Goal: Task Accomplishment & Management: Manage account settings

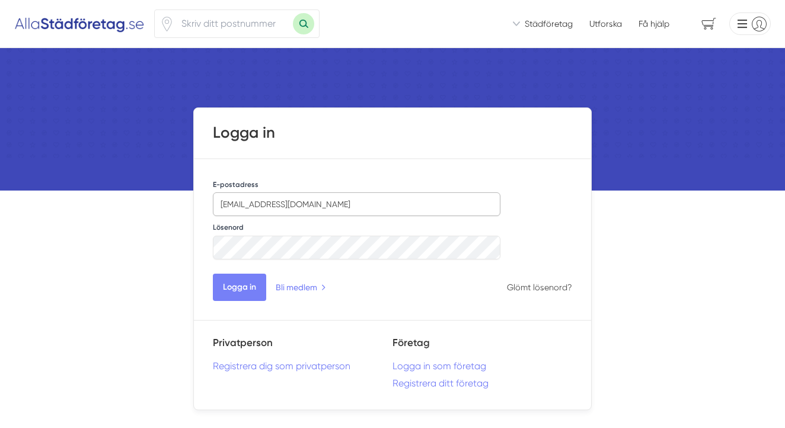
type input "[EMAIL_ADDRESS][DOMAIN_NAME]"
click at [237, 284] on button "Logga in" at bounding box center [239, 286] width 53 height 27
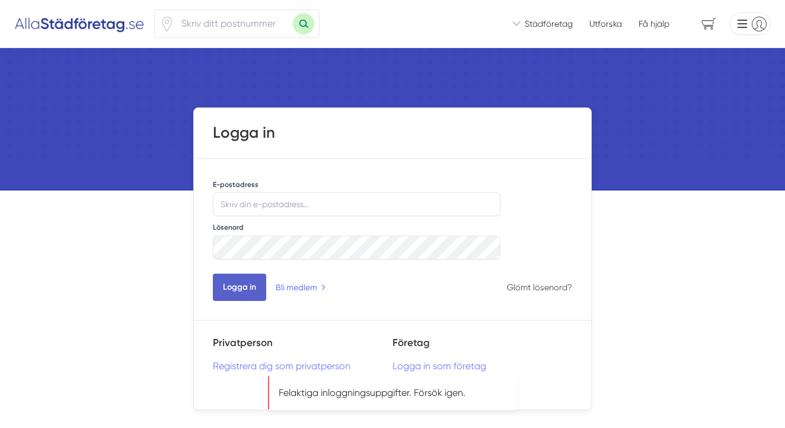
click at [252, 287] on button "Logga in" at bounding box center [239, 286] width 53 height 27
type input "[EMAIL_ADDRESS][DOMAIN_NAME]"
click at [247, 287] on button "Logga in" at bounding box center [239, 286] width 53 height 27
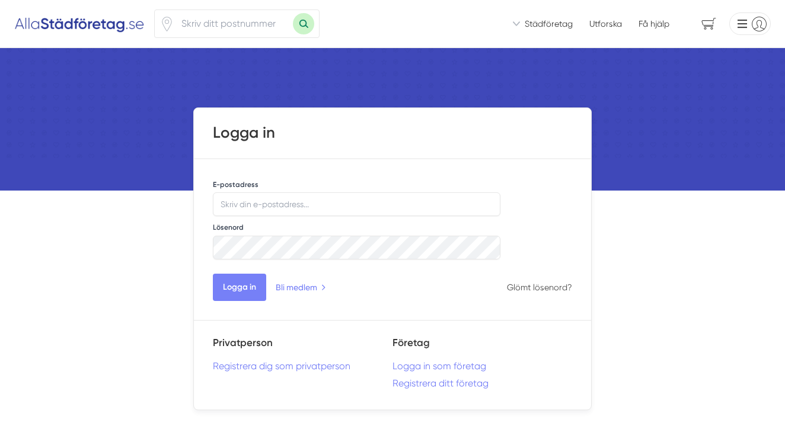
click at [416, 225] on div "Lösenord" at bounding box center [357, 240] width 288 height 39
click at [358, 202] on input "E-postadress" at bounding box center [357, 204] width 288 height 24
type input "[EMAIL_ADDRESS][DOMAIN_NAME]"
click at [245, 288] on button "Logga in" at bounding box center [239, 286] width 53 height 27
click at [625, 106] on img at bounding box center [392, 103] width 785 height 110
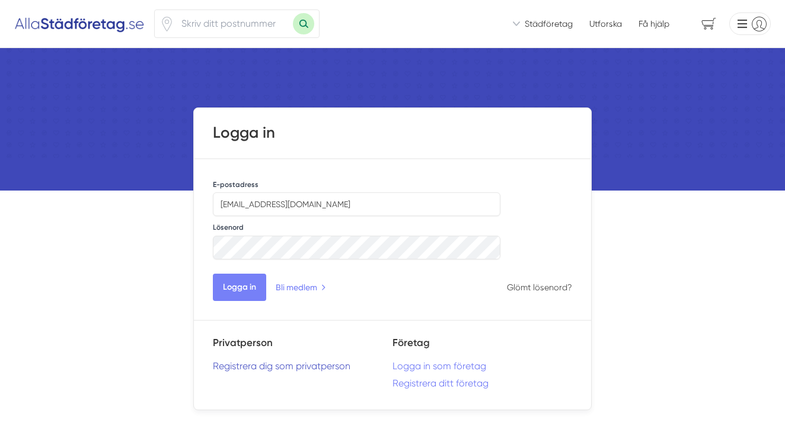
click at [246, 365] on link "Registrera dig som privatperson" at bounding box center [303, 365] width 180 height 11
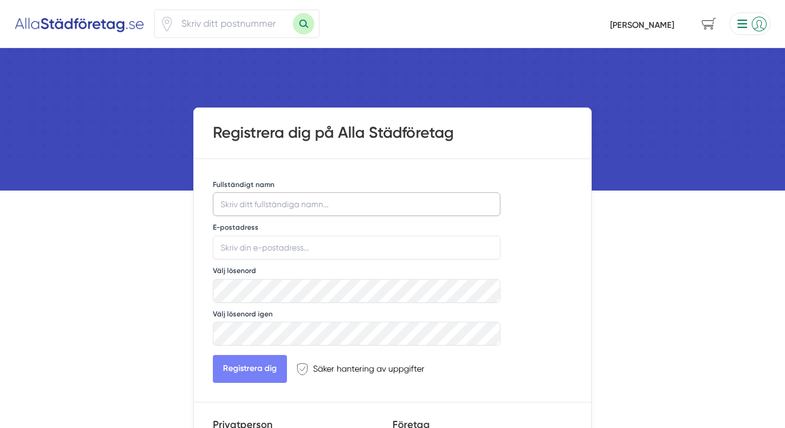
type input "h"
click at [227, 205] on input "helena Skoglund" at bounding box center [357, 204] width 288 height 24
type input "Helena Skoglund"
click at [316, 249] on input "E-postadress" at bounding box center [357, 248] width 288 height 24
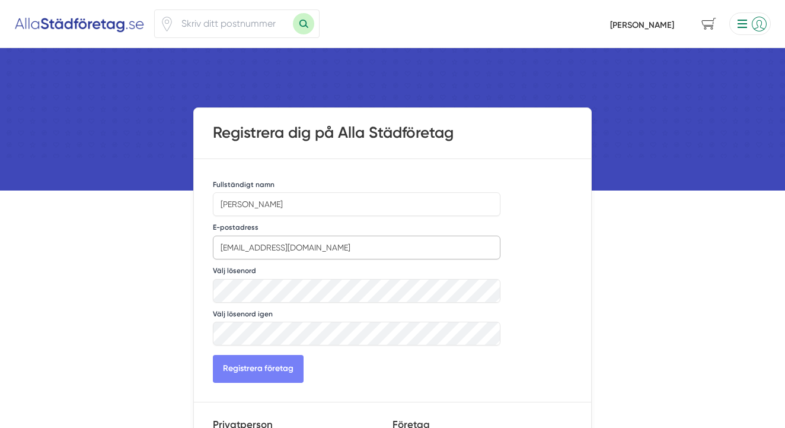
type input "[EMAIL_ADDRESS][DOMAIN_NAME]"
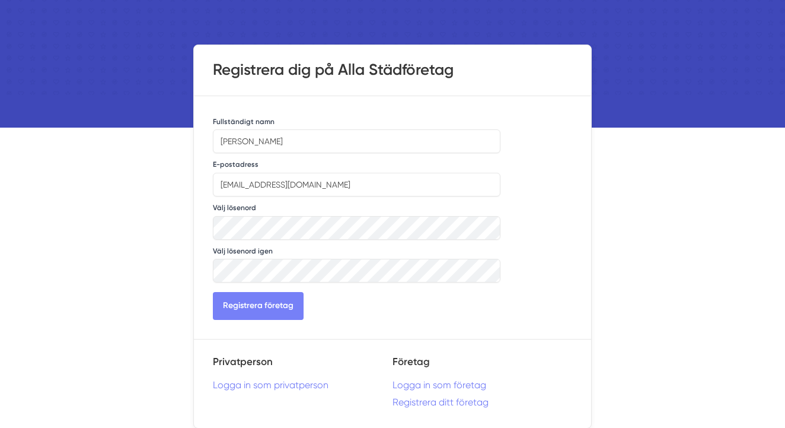
scroll to position [63, 0]
click at [273, 386] on link "Logga in som privatperson" at bounding box center [303, 384] width 180 height 11
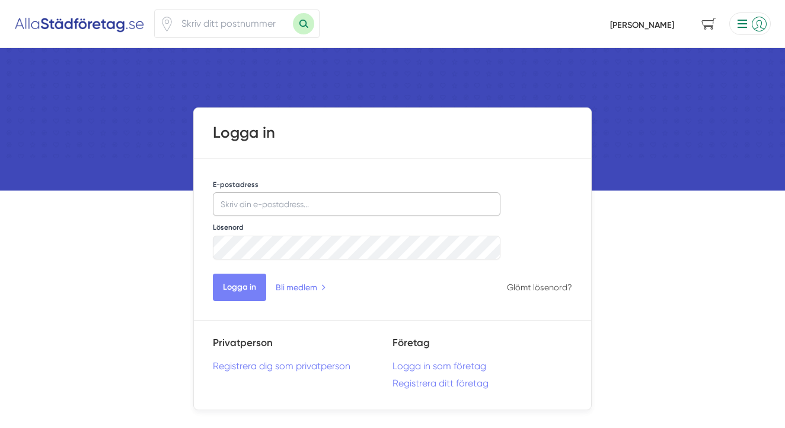
type input "[EMAIL_ADDRESS][DOMAIN_NAME]"
click at [244, 291] on button "Logga in" at bounding box center [239, 286] width 53 height 27
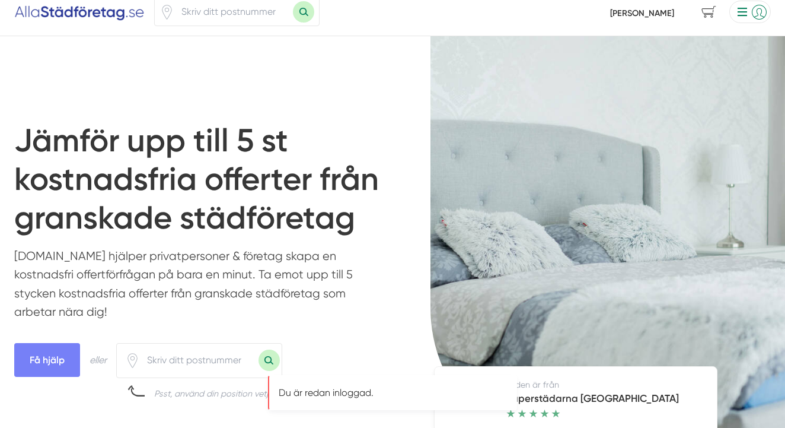
scroll to position [17, 0]
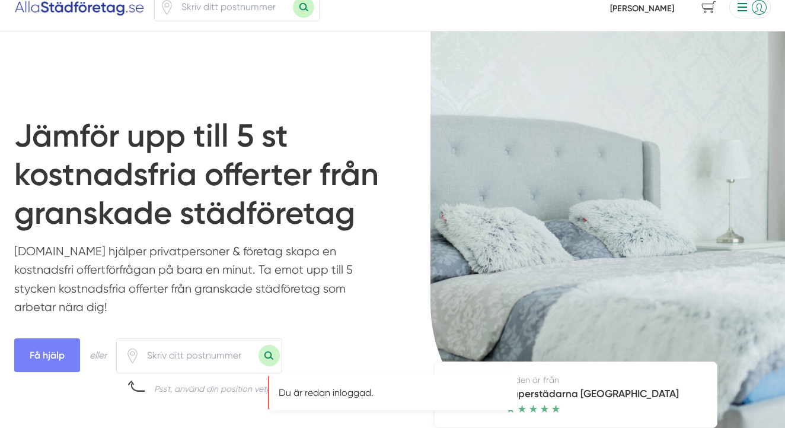
click at [742, 9] on li at bounding box center [748, 7] width 46 height 23
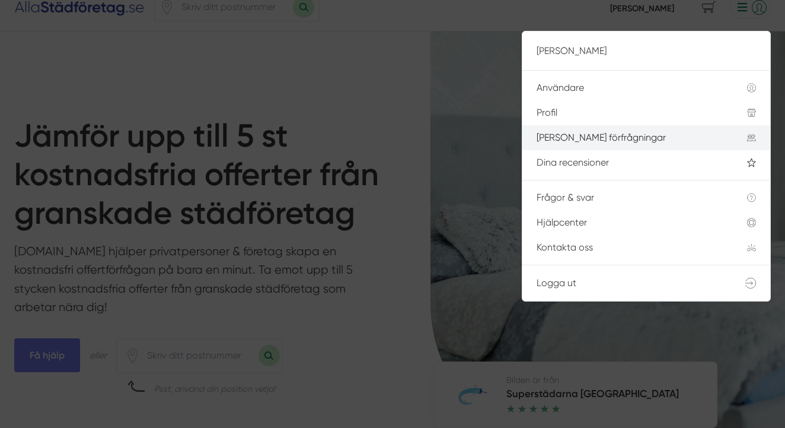
click at [593, 136] on div "[PERSON_NAME] förfrågningar" at bounding box center [628, 137] width 182 height 11
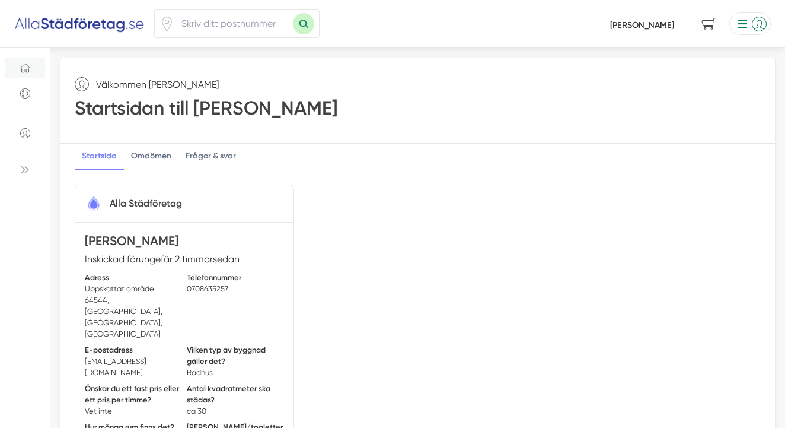
scroll to position [2, 0]
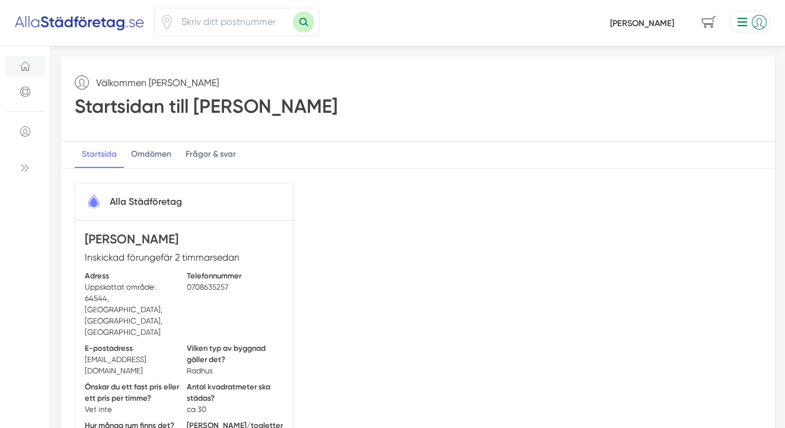
click at [745, 20] on li at bounding box center [748, 22] width 46 height 23
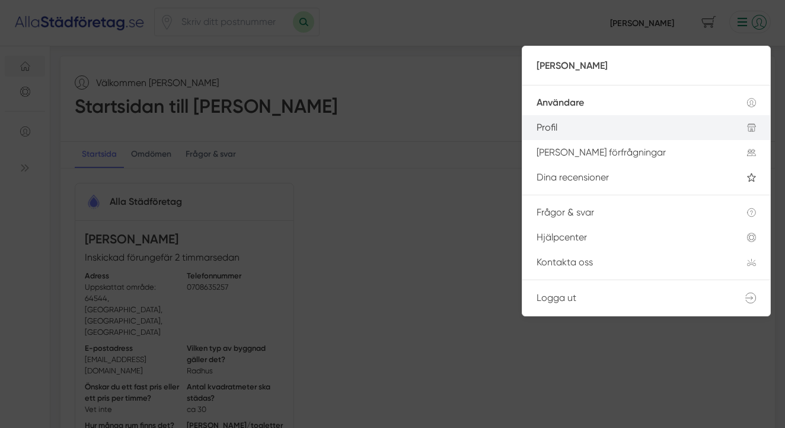
click at [553, 123] on div "Profil" at bounding box center [628, 127] width 182 height 11
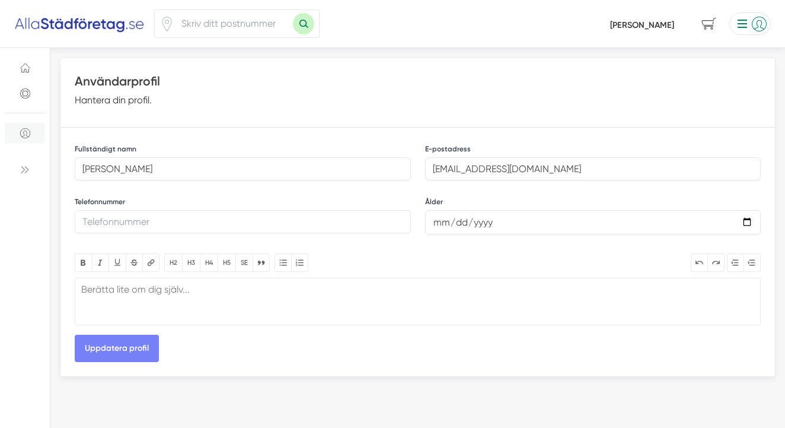
click at [740, 20] on li at bounding box center [748, 23] width 46 height 23
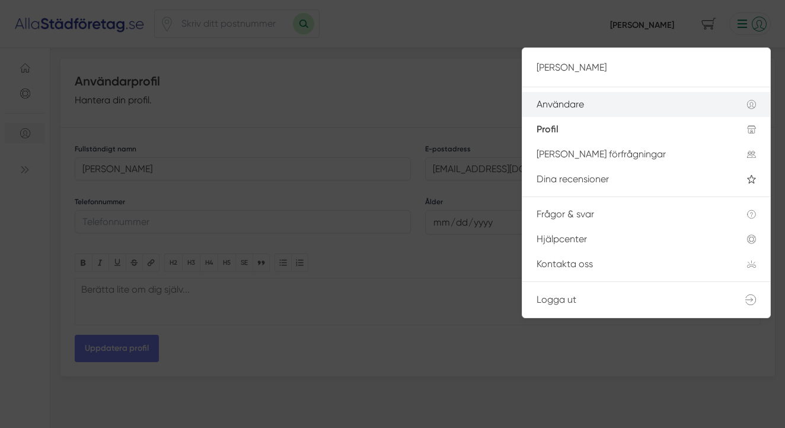
click at [572, 103] on div "Användare" at bounding box center [628, 104] width 182 height 11
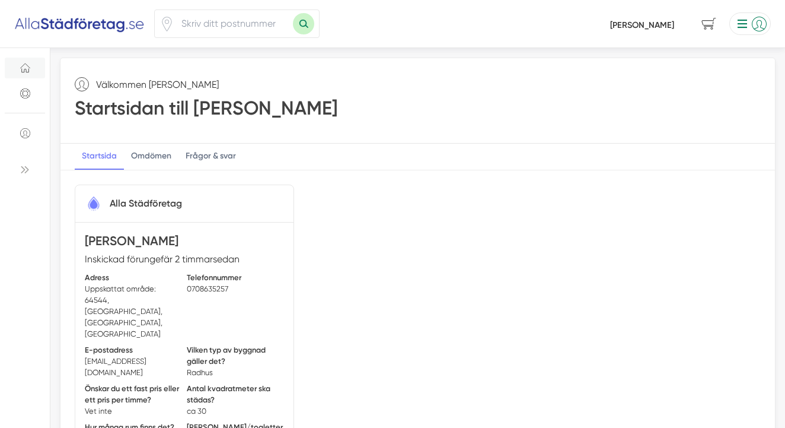
click at [23, 168] on icon at bounding box center [24, 169] width 9 height 9
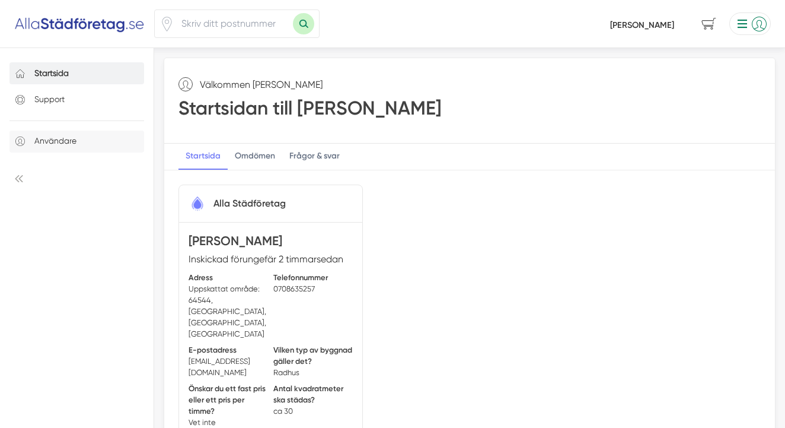
click at [44, 142] on p "Användare" at bounding box center [55, 141] width 42 height 14
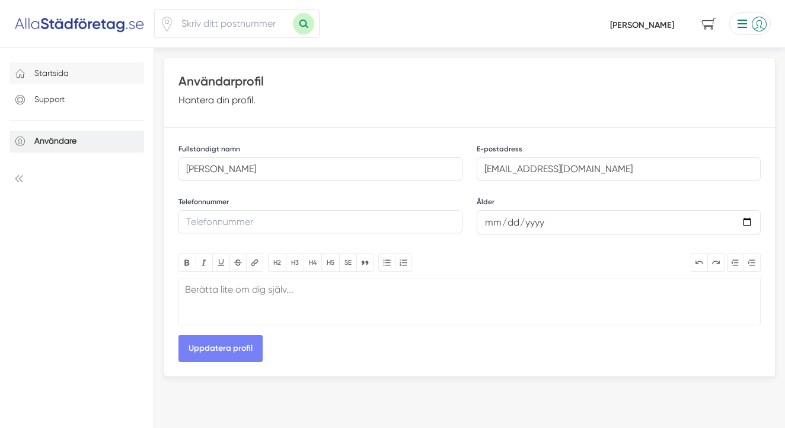
click at [54, 72] on p "Startsida" at bounding box center [51, 73] width 34 height 14
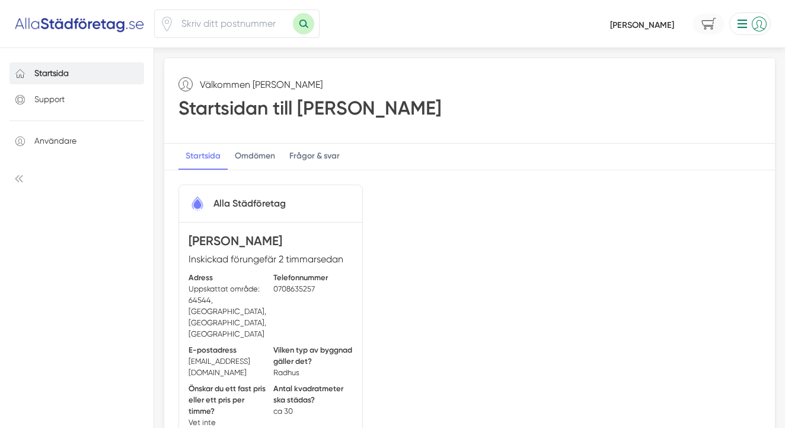
click at [713, 20] on span "0" at bounding box center [708, 24] width 31 height 21
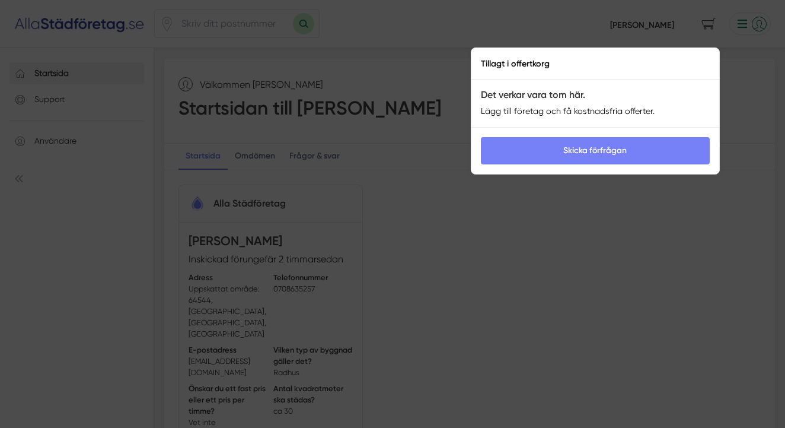
click at [756, 82] on div at bounding box center [392, 214] width 785 height 428
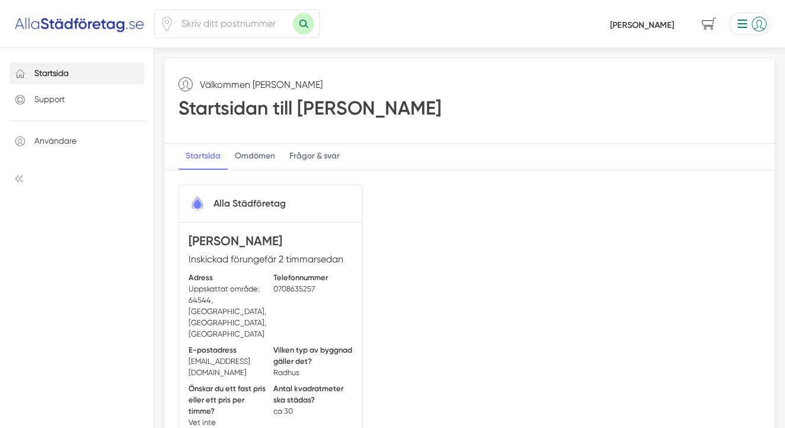
click at [741, 24] on li at bounding box center [748, 23] width 46 height 23
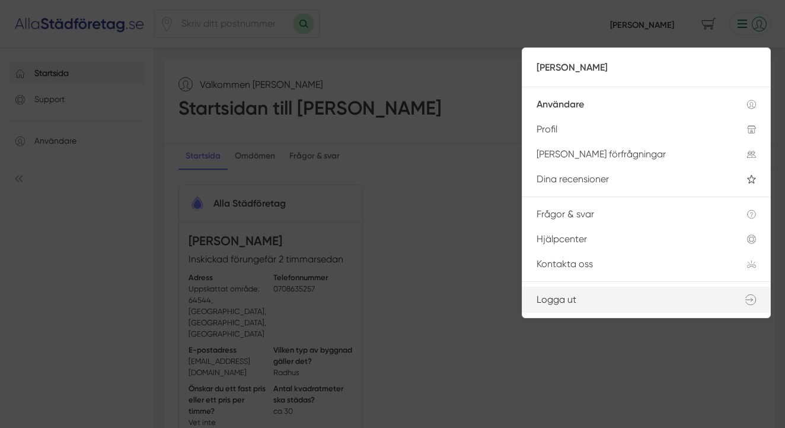
click at [556, 299] on span "Logga ut" at bounding box center [557, 299] width 40 height 11
